Goal: Task Accomplishment & Management: Complete application form

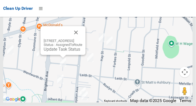
scroll to position [3779, 0]
click at [58, 55] on div "12 Queensborough Road, CROYDON PARK NSW 2133 Status : AssignedToRoute Update Ta…" at bounding box center [63, 40] width 45 height 29
click at [56, 52] on div "12 Queensborough Road, CROYDON PARK NSW 2133 Status : AssignedToRoute Update Ta…" at bounding box center [63, 45] width 39 height 13
click at [54, 52] on link "Update Task Status" at bounding box center [62, 49] width 37 height 5
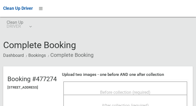
click at [124, 94] on span "Before collection (required)" at bounding box center [125, 92] width 50 height 5
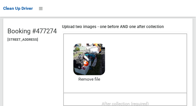
scroll to position [55, 0]
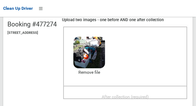
click at [144, 99] on span "After collection (required)" at bounding box center [125, 97] width 47 height 5
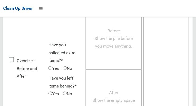
scroll to position [483, 0]
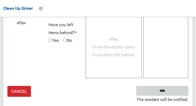
click at [174, 93] on input "****" at bounding box center [163, 91] width 52 height 10
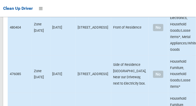
scroll to position [3779, 0]
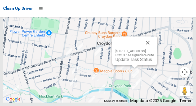
click at [129, 62] on link "Update Task Status" at bounding box center [134, 59] width 37 height 5
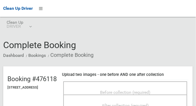
click at [122, 94] on span "Before collection (required)" at bounding box center [125, 92] width 50 height 5
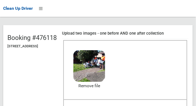
scroll to position [53, 0]
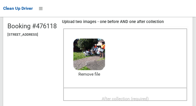
click at [145, 100] on span "After collection (required)" at bounding box center [125, 98] width 47 height 5
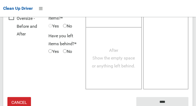
scroll to position [483, 0]
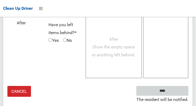
click at [176, 96] on input "****" at bounding box center [163, 91] width 52 height 10
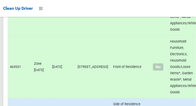
scroll to position [3779, 0]
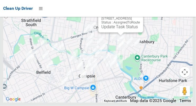
click at [116, 29] on link "Update Task Status" at bounding box center [120, 26] width 37 height 5
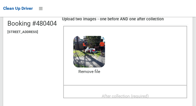
scroll to position [61, 0]
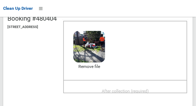
click at [147, 93] on span "After collection (required)" at bounding box center [125, 91] width 47 height 5
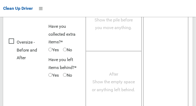
scroll to position [484, 0]
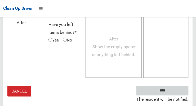
click at [178, 94] on input "****" at bounding box center [163, 91] width 52 height 10
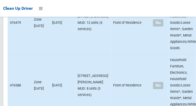
scroll to position [3779, 0]
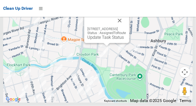
click at [126, 27] on button "Close" at bounding box center [119, 20] width 13 height 13
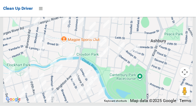
scroll to position [3517, 0]
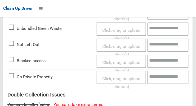
scroll to position [225, 0]
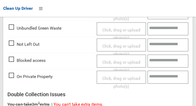
click at [128, 45] on span "Click, drag or upload photo(s)" at bounding box center [121, 50] width 38 height 13
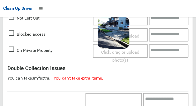
scroll to position [387, 0]
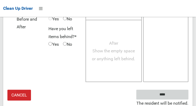
click at [179, 92] on input "****" at bounding box center [163, 95] width 52 height 10
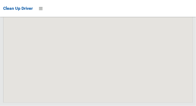
scroll to position [3779, 0]
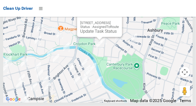
click at [94, 34] on link "Update Task Status" at bounding box center [98, 31] width 37 height 5
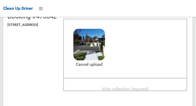
scroll to position [64, 0]
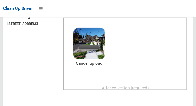
click at [147, 86] on span "After collection (required)" at bounding box center [125, 88] width 47 height 5
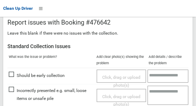
scroll to position [479, 0]
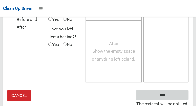
click at [176, 93] on input "****" at bounding box center [163, 95] width 52 height 10
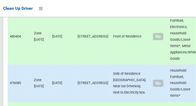
scroll to position [3779, 0]
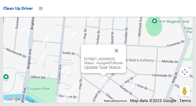
click at [102, 70] on link "Update Task Status" at bounding box center [102, 67] width 37 height 5
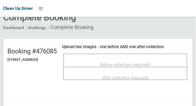
scroll to position [28, 0]
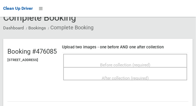
click at [144, 63] on span "Before collection (required)" at bounding box center [125, 65] width 50 height 5
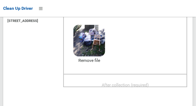
scroll to position [68, 0]
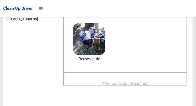
click at [138, 81] on span "After collection (required)" at bounding box center [125, 83] width 47 height 5
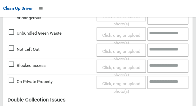
scroll to position [479, 0]
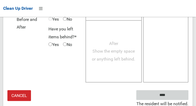
click at [170, 93] on input "****" at bounding box center [163, 95] width 52 height 10
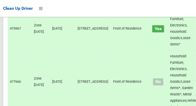
scroll to position [452, 0]
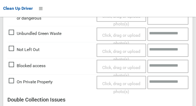
scroll to position [219, 0]
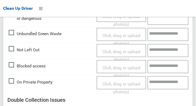
click at [127, 49] on span "Click, drag or upload photo(s)" at bounding box center [121, 55] width 38 height 13
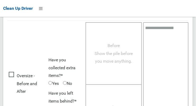
scroll to position [387, 0]
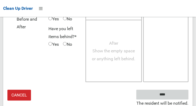
click at [176, 94] on input "****" at bounding box center [163, 95] width 52 height 10
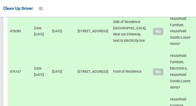
scroll to position [3778, 0]
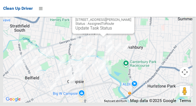
click at [98, 31] on link "Update Task Status" at bounding box center [94, 28] width 37 height 5
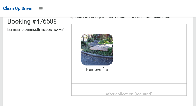
scroll to position [58, 0]
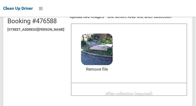
click at [140, 93] on span "After collection (required)" at bounding box center [129, 93] width 47 height 5
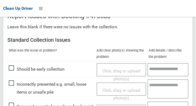
scroll to position [319, 0]
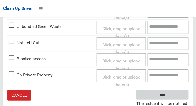
click at [180, 94] on input "****" at bounding box center [163, 95] width 52 height 10
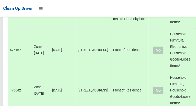
scroll to position [3779, 0]
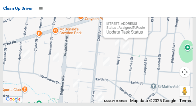
click at [145, 22] on button "Close" at bounding box center [139, 15] width 13 height 13
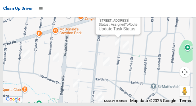
click at [138, 19] on button "Close" at bounding box center [131, 12] width 13 height 13
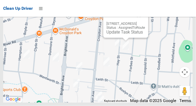
click at [123, 35] on link "Update Task Status" at bounding box center [125, 32] width 37 height 5
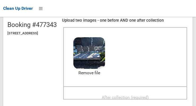
scroll to position [64, 0]
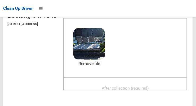
click at [144, 87] on span "After collection (required)" at bounding box center [125, 88] width 47 height 5
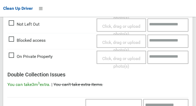
scroll to position [479, 0]
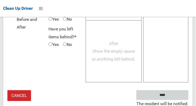
click at [177, 94] on input "****" at bounding box center [163, 95] width 52 height 10
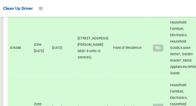
scroll to position [3779, 0]
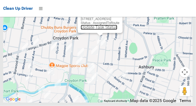
click at [97, 30] on link "Update Task Status" at bounding box center [99, 27] width 37 height 5
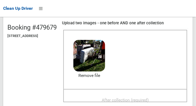
scroll to position [70, 0]
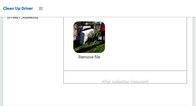
click at [146, 81] on span "After collection (required)" at bounding box center [125, 81] width 47 height 5
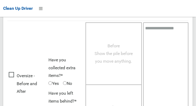
scroll to position [479, 0]
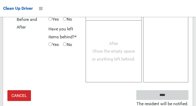
click at [175, 93] on input "****" at bounding box center [163, 95] width 52 height 10
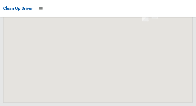
scroll to position [3779, 0]
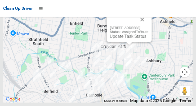
click at [149, 26] on button "Close" at bounding box center [142, 19] width 13 height 13
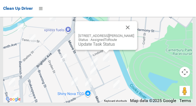
click at [130, 34] on button "Close" at bounding box center [128, 27] width 13 height 13
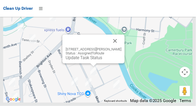
click at [117, 47] on button "Close" at bounding box center [115, 41] width 13 height 13
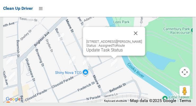
click at [139, 40] on button "Close" at bounding box center [136, 33] width 13 height 13
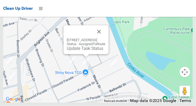
click at [105, 38] on button "Close" at bounding box center [99, 31] width 13 height 13
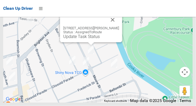
click at [115, 26] on button "Close" at bounding box center [113, 20] width 13 height 13
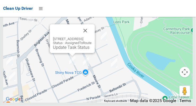
click at [92, 37] on button "Close" at bounding box center [85, 30] width 13 height 13
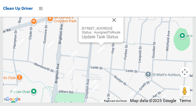
click at [97, 39] on div "164 Croydon Avenue, CROYDON PARK NSW 2133 Status : AssignedToRoute Update Task …" at bounding box center [101, 33] width 39 height 13
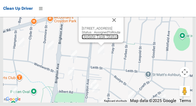
click at [96, 39] on link "Update Task Status" at bounding box center [100, 36] width 37 height 5
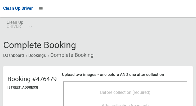
click at [120, 94] on span "Before collection (required)" at bounding box center [125, 92] width 50 height 5
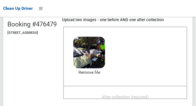
scroll to position [63, 0]
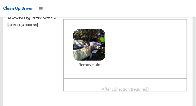
click at [140, 91] on span "After collection (required)" at bounding box center [125, 89] width 47 height 5
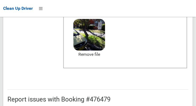
scroll to position [324, 0]
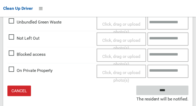
click at [177, 93] on input "****" at bounding box center [163, 91] width 52 height 10
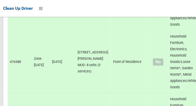
scroll to position [3779, 0]
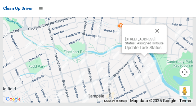
click at [144, 50] on link "Update Task Status" at bounding box center [143, 47] width 37 height 5
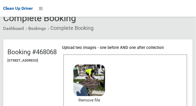
scroll to position [59, 0]
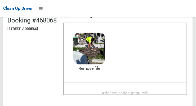
click at [139, 91] on span "After collection (required)" at bounding box center [125, 93] width 47 height 5
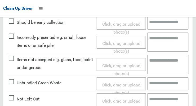
scroll to position [479, 0]
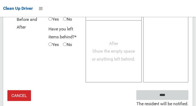
click at [174, 94] on input "****" at bounding box center [163, 95] width 52 height 10
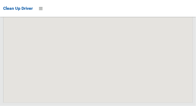
scroll to position [3779, 0]
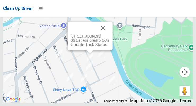
click at [90, 47] on link "Update Task Status" at bounding box center [89, 44] width 37 height 5
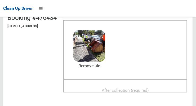
scroll to position [61, 0]
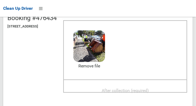
click at [133, 88] on span "After collection (required)" at bounding box center [125, 90] width 47 height 5
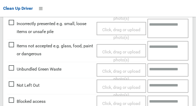
scroll to position [276, 0]
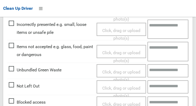
click at [124, 50] on span "Click, drag or upload photo(s)" at bounding box center [121, 56] width 38 height 13
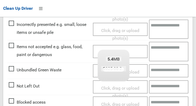
click at [167, 51] on textarea at bounding box center [169, 51] width 40 height 19
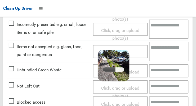
scroll to position [298, 0]
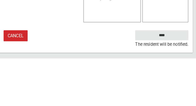
type textarea "*********"
click at [178, 89] on small "The resident will be notified." at bounding box center [163, 93] width 52 height 8
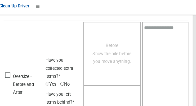
scroll to position [479, 0]
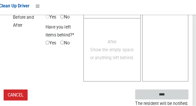
click at [171, 95] on input "****" at bounding box center [163, 95] width 52 height 10
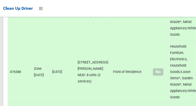
scroll to position [3779, 0]
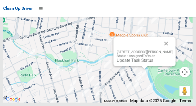
click at [142, 63] on link "Update Task Status" at bounding box center [135, 60] width 37 height 5
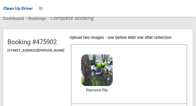
scroll to position [60, 0]
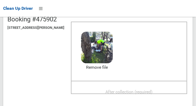
click at [136, 90] on span "After collection (required)" at bounding box center [129, 92] width 47 height 5
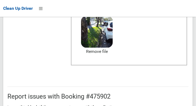
scroll to position [479, 0]
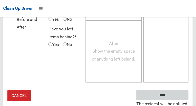
click at [177, 94] on input "****" at bounding box center [163, 95] width 52 height 10
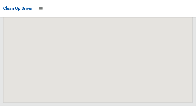
scroll to position [3779, 0]
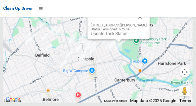
click at [117, 36] on link "Update Task Status" at bounding box center [109, 33] width 37 height 5
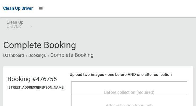
click at [131, 90] on span "Before collection (required)" at bounding box center [129, 92] width 50 height 5
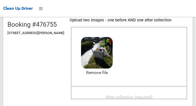
scroll to position [49, 0]
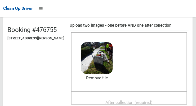
click at [136, 100] on span "After collection (required)" at bounding box center [129, 102] width 47 height 5
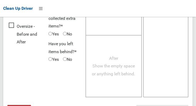
scroll to position [479, 0]
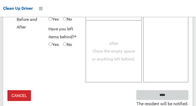
click at [175, 95] on input "****" at bounding box center [163, 95] width 52 height 10
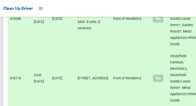
scroll to position [3779, 0]
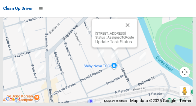
click at [108, 45] on link "Update Task Status" at bounding box center [113, 41] width 37 height 5
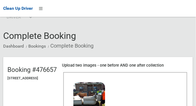
scroll to position [67, 0]
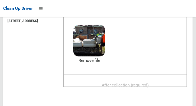
click at [137, 85] on span "After collection (required)" at bounding box center [125, 85] width 47 height 5
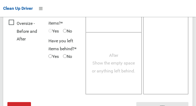
scroll to position [479, 0]
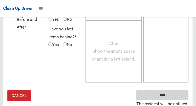
click at [174, 90] on input "****" at bounding box center [163, 95] width 52 height 10
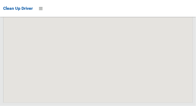
scroll to position [3779, 0]
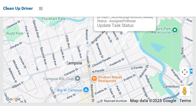
click at [126, 28] on link "Update Task Status" at bounding box center [115, 25] width 37 height 5
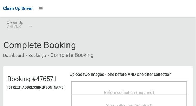
click at [122, 91] on span "Before collection (required)" at bounding box center [129, 92] width 50 height 5
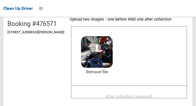
scroll to position [57, 0]
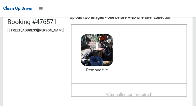
click at [140, 92] on span "After collection (required)" at bounding box center [129, 94] width 47 height 5
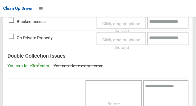
scroll to position [479, 0]
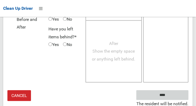
click at [173, 92] on input "****" at bounding box center [163, 95] width 52 height 10
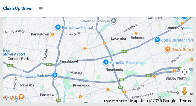
scroll to position [3778, 0]
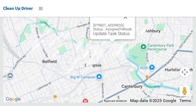
click at [110, 36] on link "Update Task Status" at bounding box center [111, 33] width 37 height 5
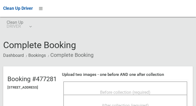
click at [130, 91] on span "Before collection (required)" at bounding box center [125, 92] width 50 height 5
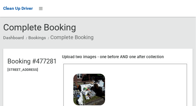
scroll to position [69, 0]
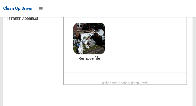
click at [138, 84] on span "After collection (required)" at bounding box center [125, 83] width 47 height 5
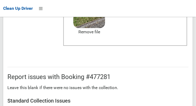
scroll to position [479, 0]
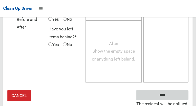
click at [177, 94] on input "****" at bounding box center [163, 95] width 52 height 10
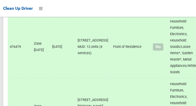
scroll to position [3779, 0]
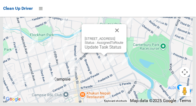
click at [100, 50] on link "Update Task Status" at bounding box center [103, 47] width 37 height 5
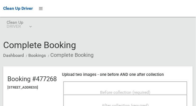
click at [149, 91] on span "Before collection (required)" at bounding box center [125, 92] width 50 height 5
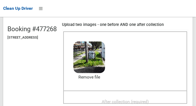
scroll to position [50, 0]
click at [144, 99] on span "After collection (required)" at bounding box center [125, 101] width 47 height 5
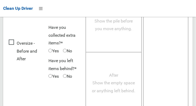
scroll to position [479, 0]
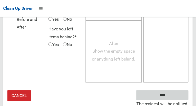
click at [175, 95] on input "****" at bounding box center [163, 95] width 52 height 10
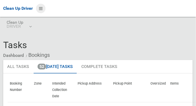
click at [43, 8] on icon at bounding box center [41, 8] width 4 height 9
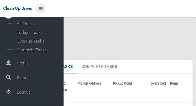
scroll to position [28, 0]
click at [41, 94] on span "Logout" at bounding box center [39, 92] width 49 height 5
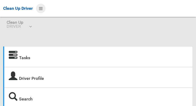
click at [43, 13] on icon at bounding box center [41, 8] width 4 height 9
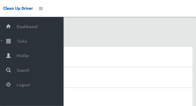
click at [17, 42] on span "Tasks" at bounding box center [39, 41] width 49 height 5
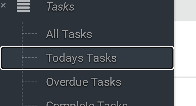
click at [23, 62] on span "Todays Tasks" at bounding box center [37, 60] width 44 height 5
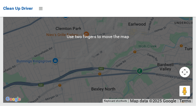
scroll to position [3252, 0]
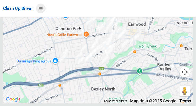
click at [41, 11] on icon at bounding box center [41, 8] width 4 height 9
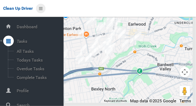
scroll to position [28, 0]
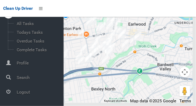
click at [21, 94] on span "Logout" at bounding box center [39, 92] width 49 height 5
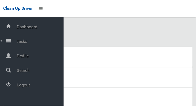
click at [17, 44] on span "Tasks" at bounding box center [39, 41] width 49 height 5
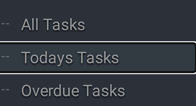
click at [21, 62] on span "Todays Tasks" at bounding box center [37, 60] width 44 height 5
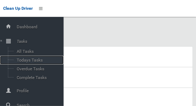
scroll to position [0, 0]
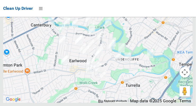
scroll to position [3434, 0]
click at [43, 11] on icon at bounding box center [41, 8] width 4 height 9
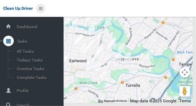
scroll to position [28, 0]
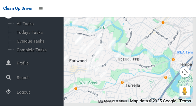
click at [25, 95] on span "Logout" at bounding box center [39, 92] width 49 height 5
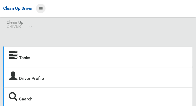
click at [40, 9] on icon at bounding box center [41, 8] width 4 height 9
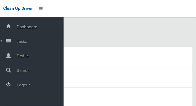
click at [11, 44] on icon at bounding box center [8, 41] width 5 height 11
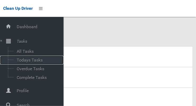
click at [17, 63] on span "Todays Tasks" at bounding box center [37, 60] width 44 height 5
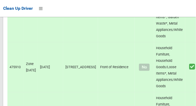
scroll to position [3982, 0]
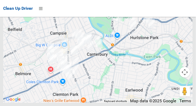
click at [112, 69] on div at bounding box center [98, 37] width 190 height 133
click at [115, 69] on div at bounding box center [98, 37] width 190 height 133
click at [117, 67] on div at bounding box center [98, 37] width 190 height 133
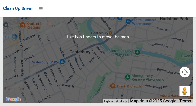
scroll to position [3957, 0]
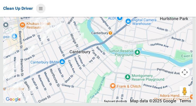
click at [43, 11] on icon at bounding box center [41, 8] width 4 height 9
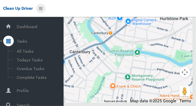
scroll to position [28, 0]
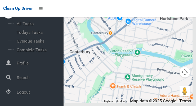
click at [22, 93] on span "Logout" at bounding box center [39, 92] width 49 height 5
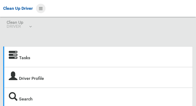
click at [39, 10] on icon at bounding box center [41, 8] width 4 height 9
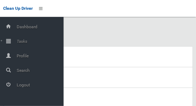
click at [19, 44] on span "Tasks" at bounding box center [39, 41] width 49 height 5
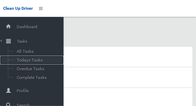
click at [22, 62] on span "Todays Tasks" at bounding box center [37, 60] width 44 height 5
